Goal: Task Accomplishment & Management: Manage account settings

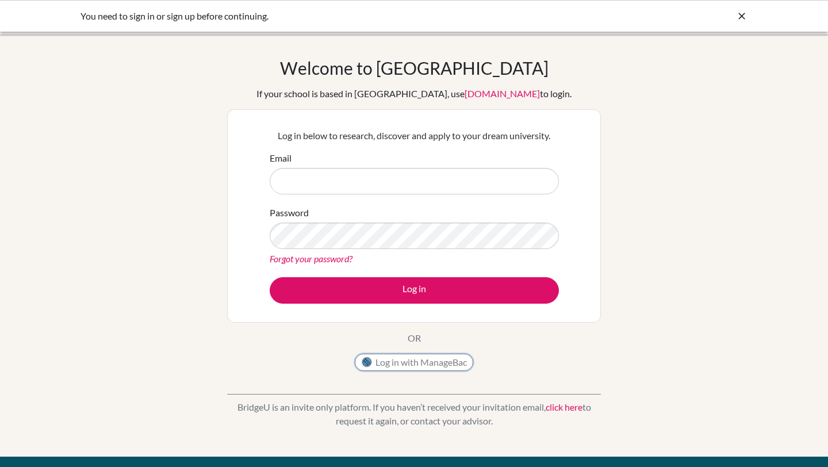
click at [398, 359] on button "Log in with ManageBac" at bounding box center [414, 362] width 118 height 17
click at [369, 178] on input "Email" at bounding box center [414, 181] width 289 height 26
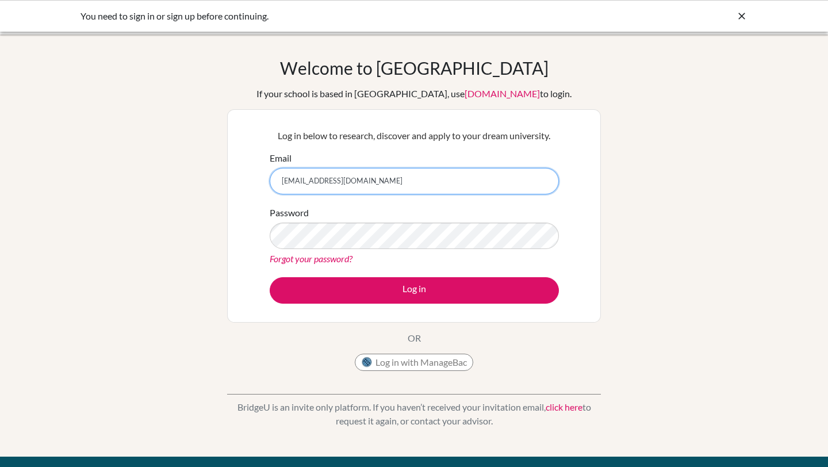
type input "[EMAIL_ADDRESS][DOMAIN_NAME]"
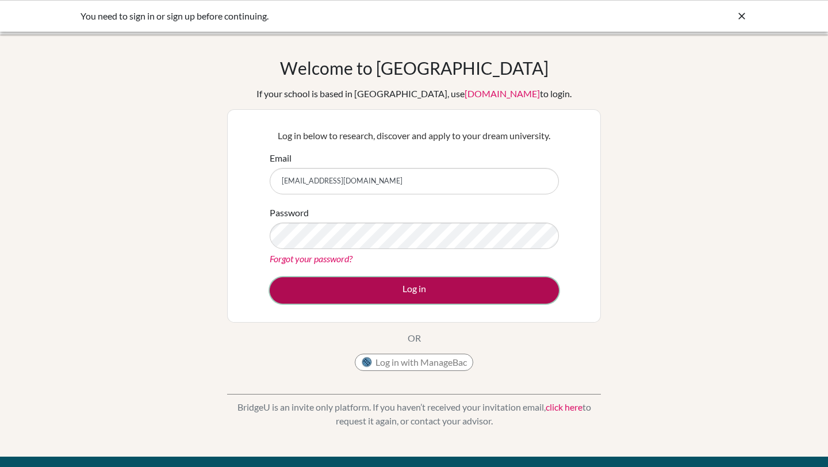
click at [289, 286] on button "Log in" at bounding box center [414, 290] width 289 height 26
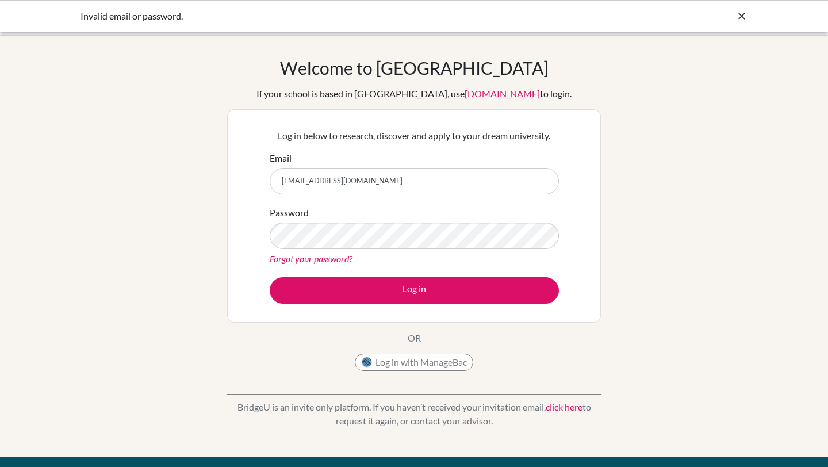
click at [218, 166] on div "Welcome to [GEOGRAPHIC_DATA] If your school is based in [GEOGRAPHIC_DATA], use …" at bounding box center [414, 245] width 828 height 376
click at [381, 175] on input "[EMAIL_ADDRESS][DOMAIN_NAME]" at bounding box center [414, 181] width 289 height 26
click at [327, 175] on input "[EMAIL_ADDRESS][DOMAIN_NAME]" at bounding box center [414, 181] width 289 height 26
drag, startPoint x: 385, startPoint y: 180, endPoint x: 252, endPoint y: 180, distance: 132.8
click at [252, 180] on div "Log in below to research, discover and apply to your dream university. Email ng…" at bounding box center [414, 215] width 374 height 213
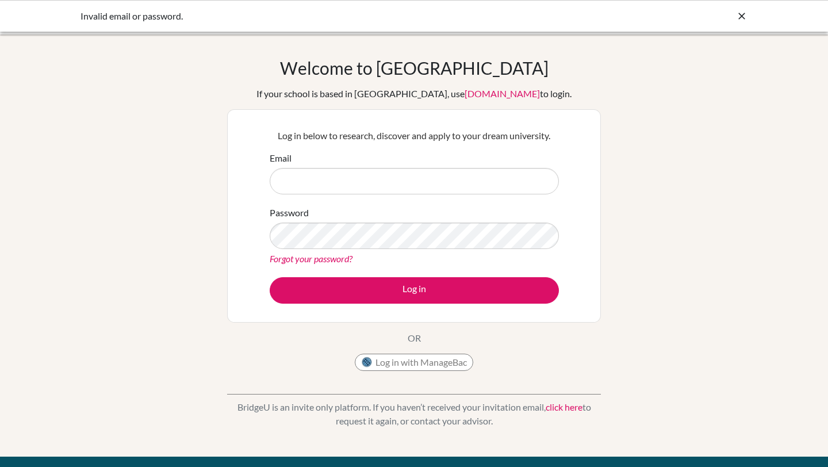
click at [243, 269] on div "Log in below to research, discover and apply to your dream university. Email Pa…" at bounding box center [414, 215] width 374 height 213
click at [736, 9] on div "Invalid email or password." at bounding box center [414, 16] width 828 height 32
click at [739, 13] on icon at bounding box center [741, 15] width 11 height 11
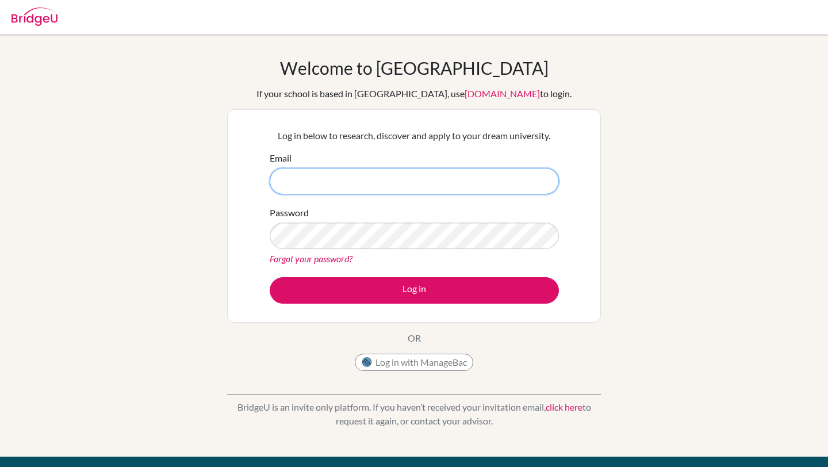
click at [383, 189] on input "Email" at bounding box center [414, 181] width 289 height 26
type input "26eng@mkis.edu.my"
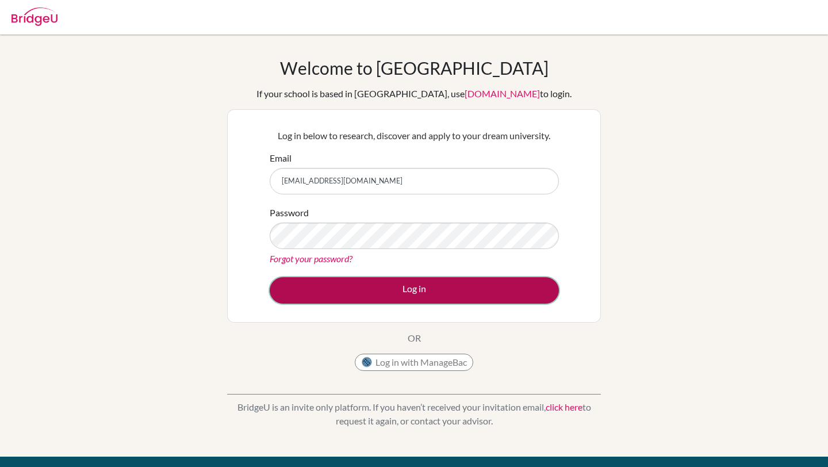
click at [323, 282] on button "Log in" at bounding box center [414, 290] width 289 height 26
